Goal: Download file/media

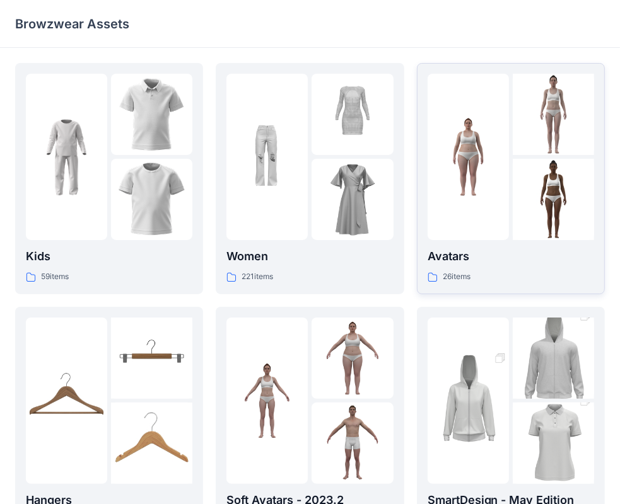
click at [482, 254] on p "Avatars" at bounding box center [510, 257] width 166 height 18
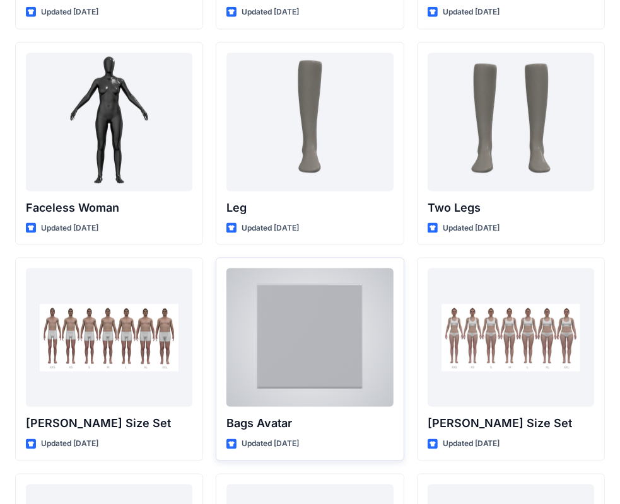
scroll to position [1163, 0]
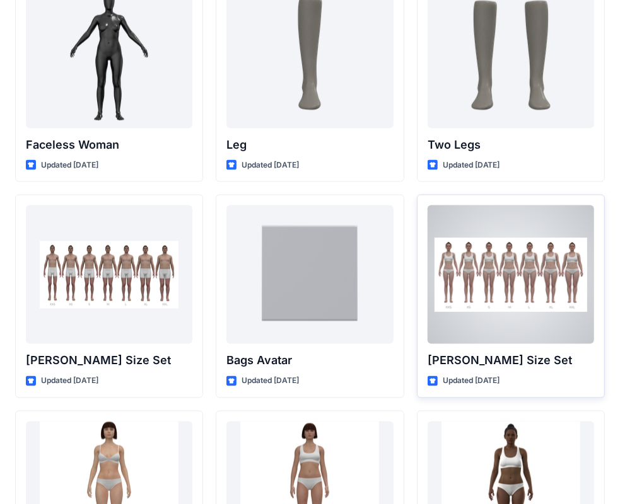
click at [472, 366] on p "[PERSON_NAME] Size Set" at bounding box center [510, 361] width 166 height 18
click at [542, 347] on div "[PERSON_NAME] Size Set Updated [DATE]" at bounding box center [511, 297] width 188 height 204
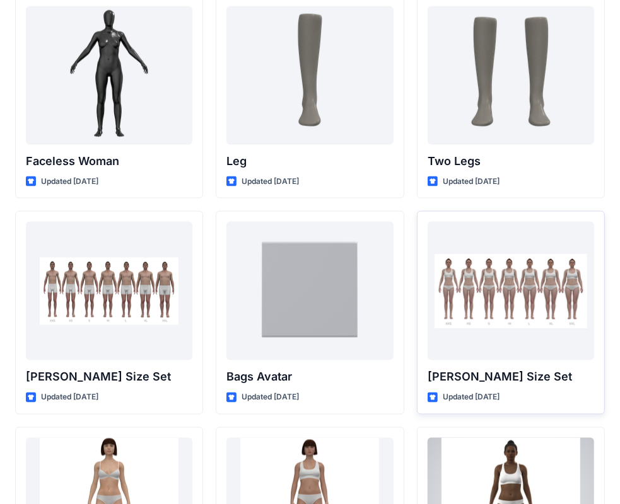
scroll to position [1145, 0]
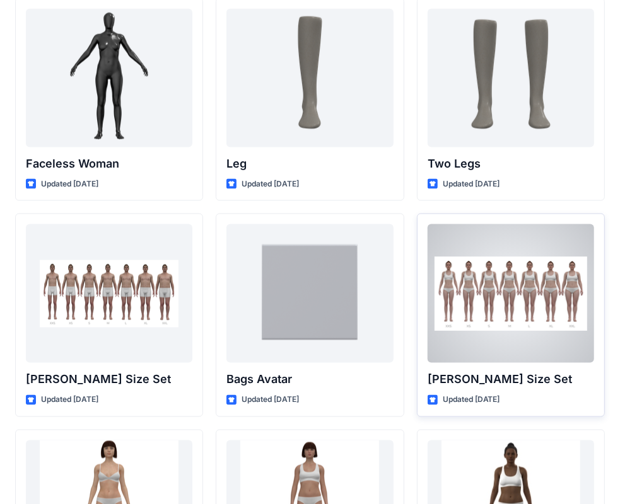
click at [531, 235] on div at bounding box center [510, 293] width 166 height 139
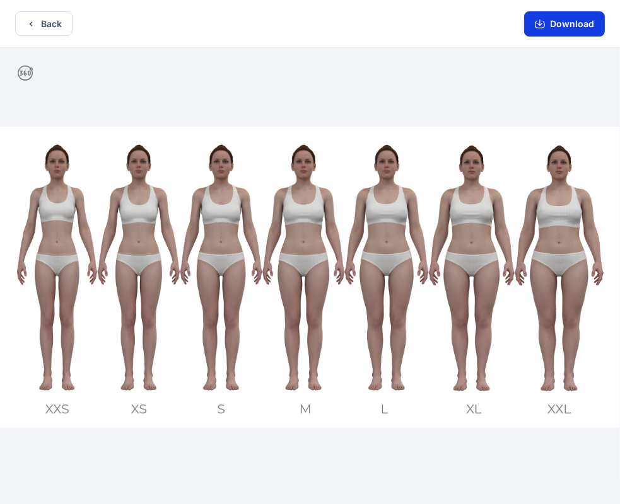
click at [565, 25] on button "Download" at bounding box center [564, 23] width 81 height 25
click at [124, 449] on div at bounding box center [310, 277] width 620 height 459
click at [586, 25] on button "Download" at bounding box center [564, 23] width 81 height 25
